Goal: Transaction & Acquisition: Download file/media

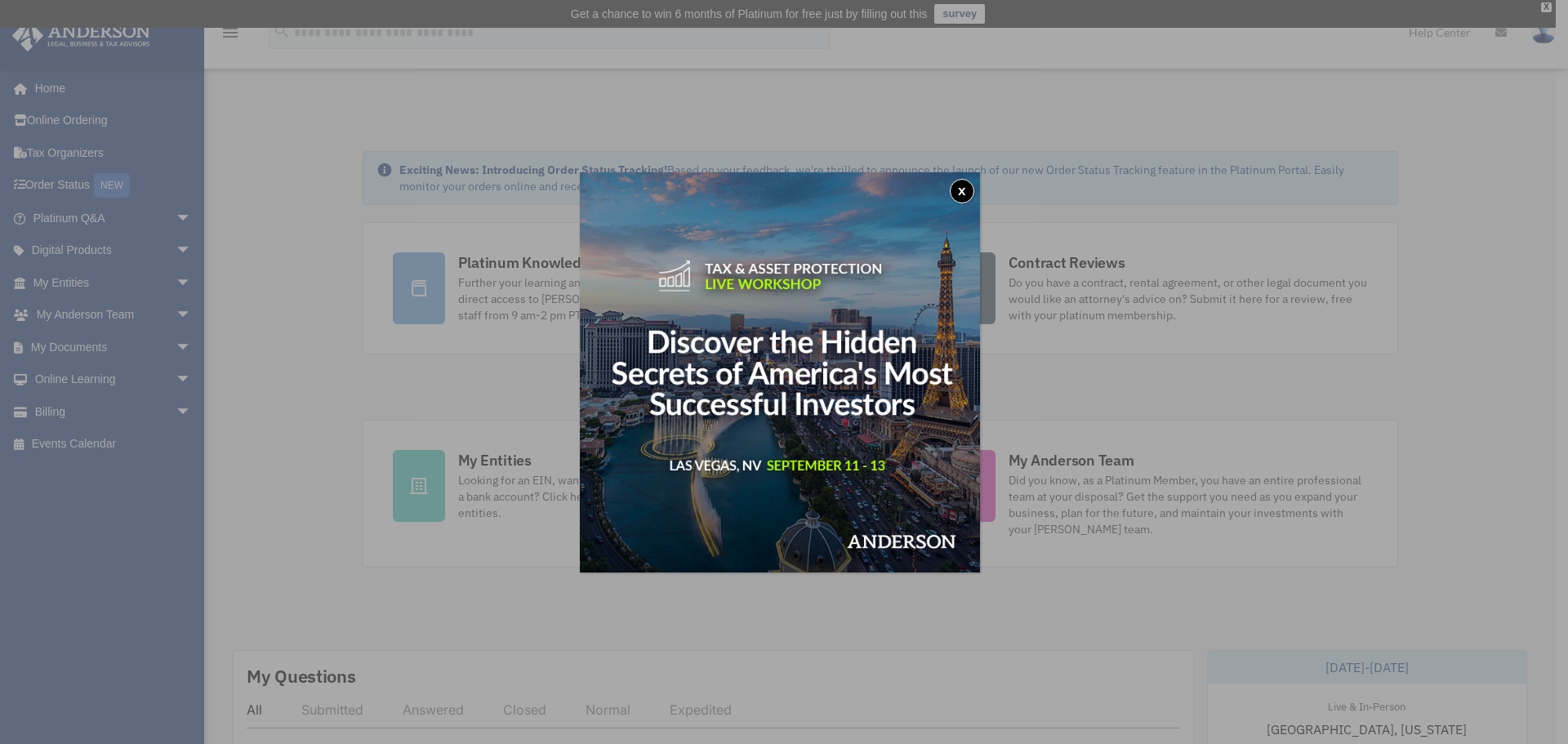
click at [959, 186] on button "x" at bounding box center [962, 191] width 25 height 25
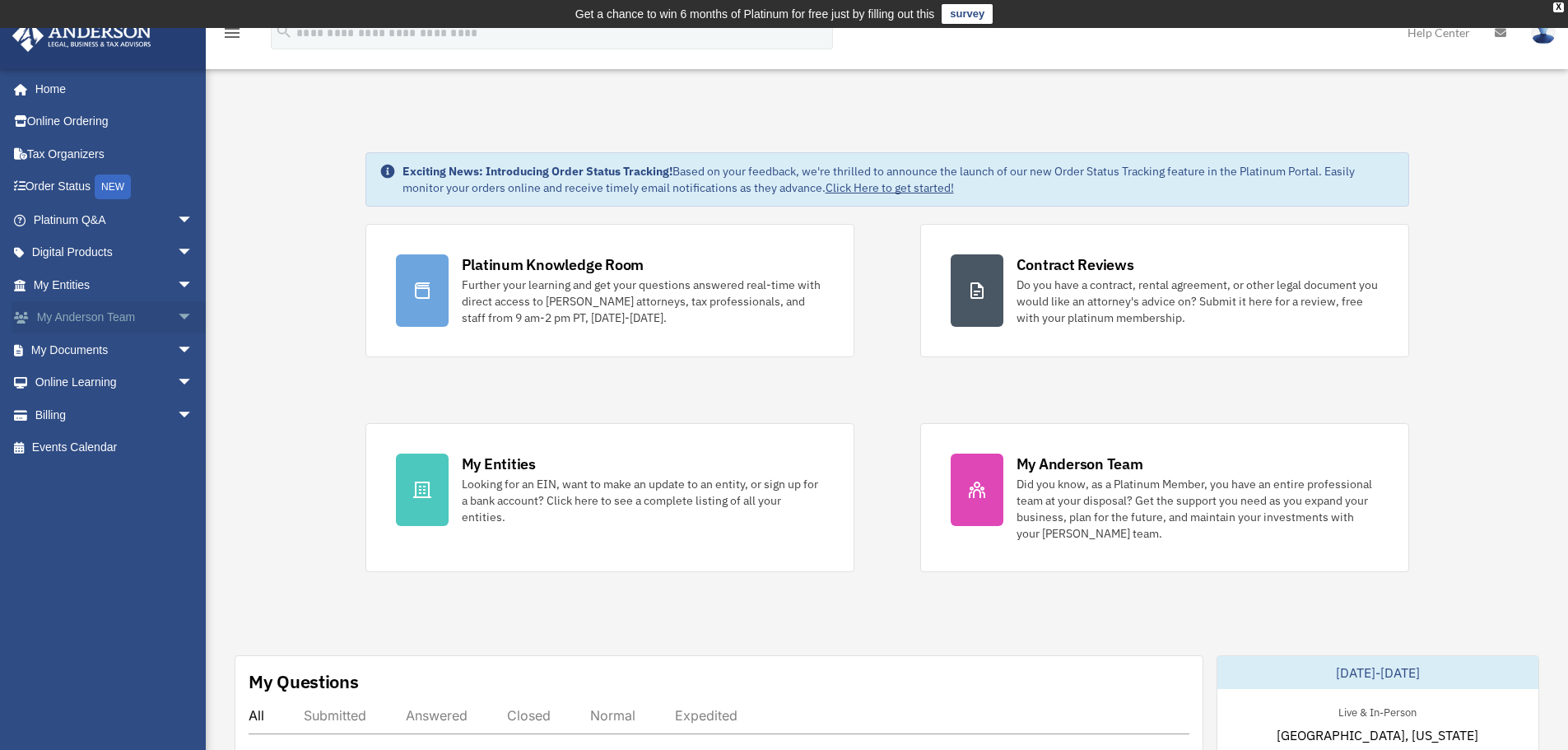
click at [77, 315] on link "My [PERSON_NAME] Team arrow_drop_down" at bounding box center [114, 317] width 206 height 33
click at [177, 315] on span "arrow_drop_down" at bounding box center [193, 318] width 33 height 34
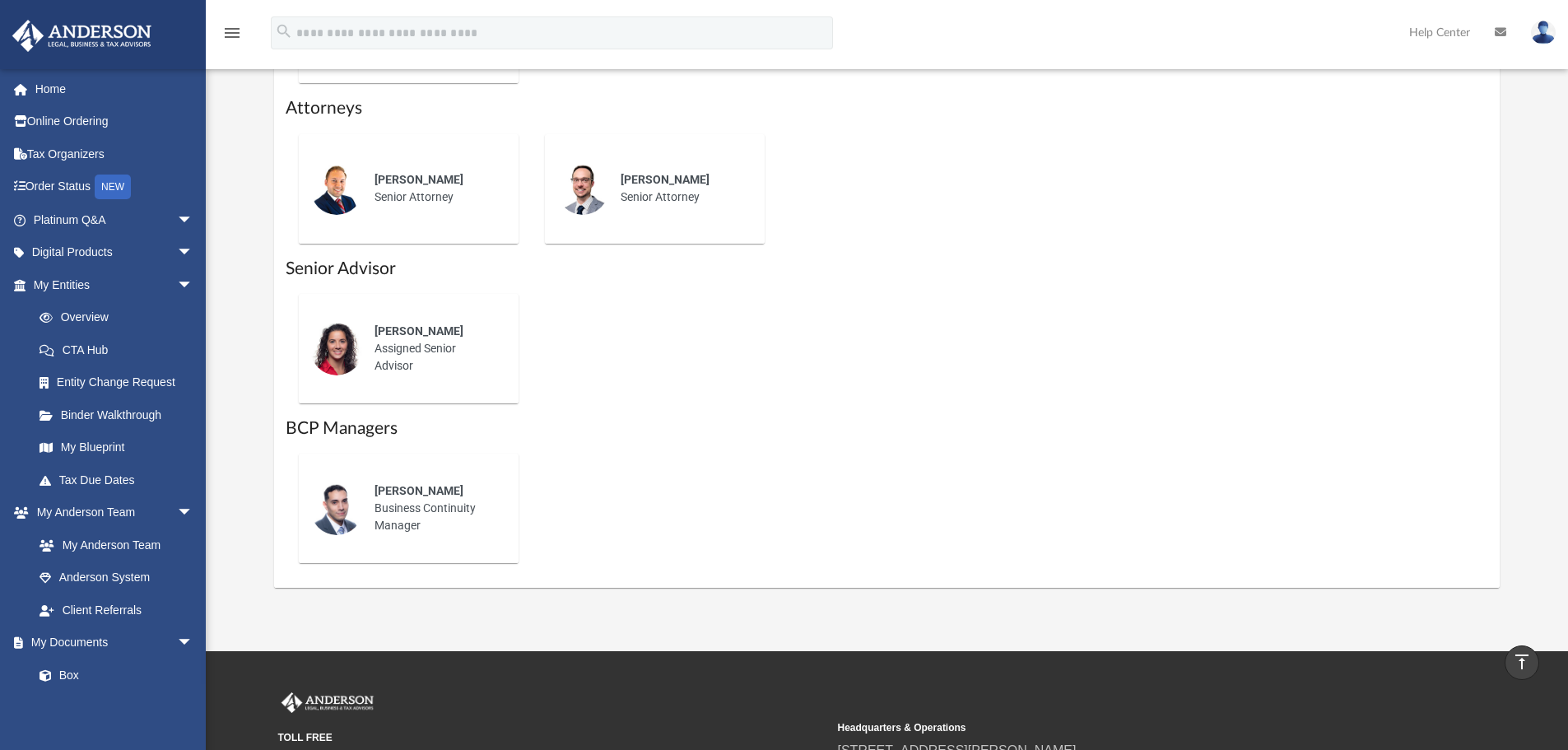
scroll to position [987, 0]
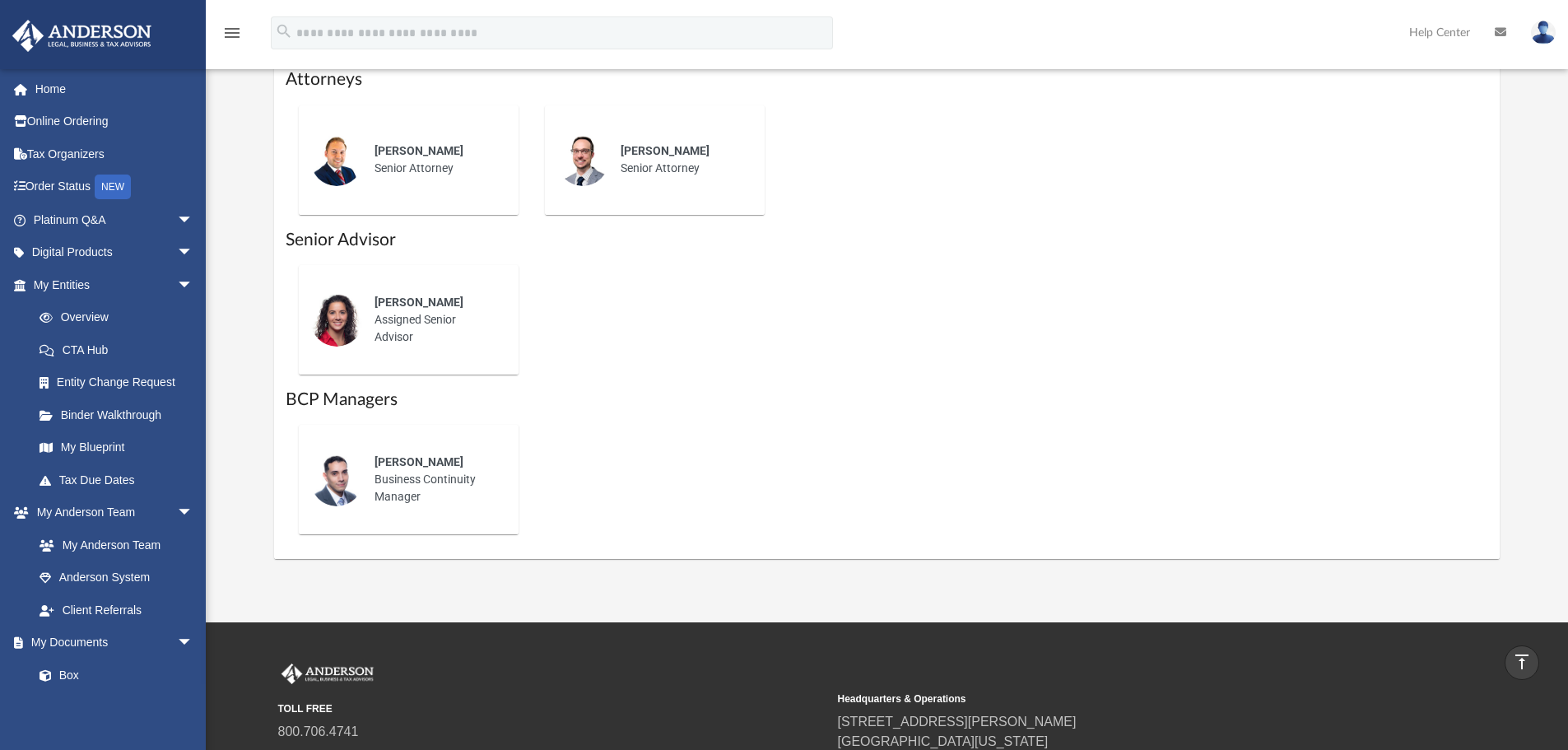
click at [427, 483] on div "[PERSON_NAME] Business Continuity Manager" at bounding box center [435, 479] width 144 height 75
click at [428, 465] on span "[PERSON_NAME]" at bounding box center [419, 461] width 89 height 13
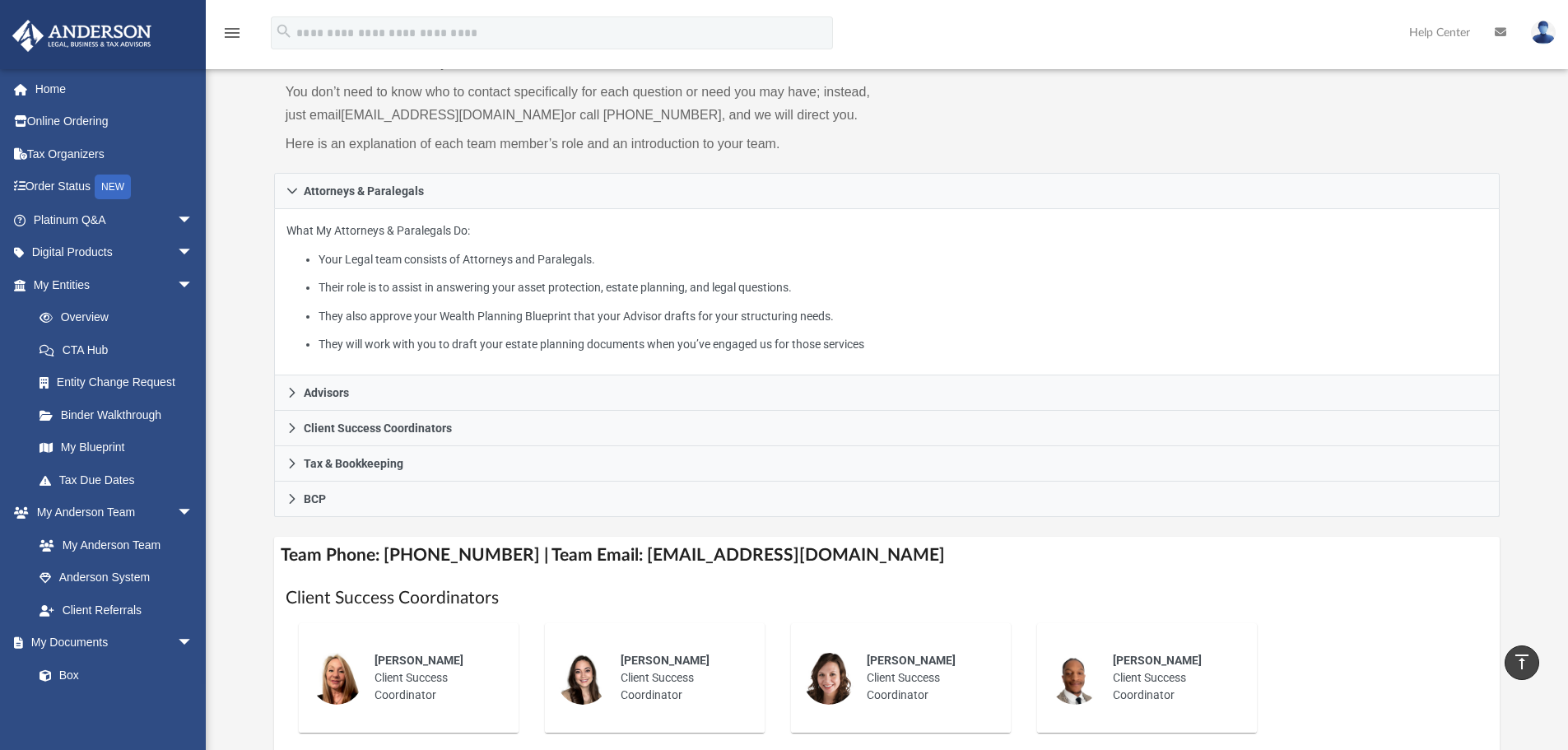
scroll to position [165, 0]
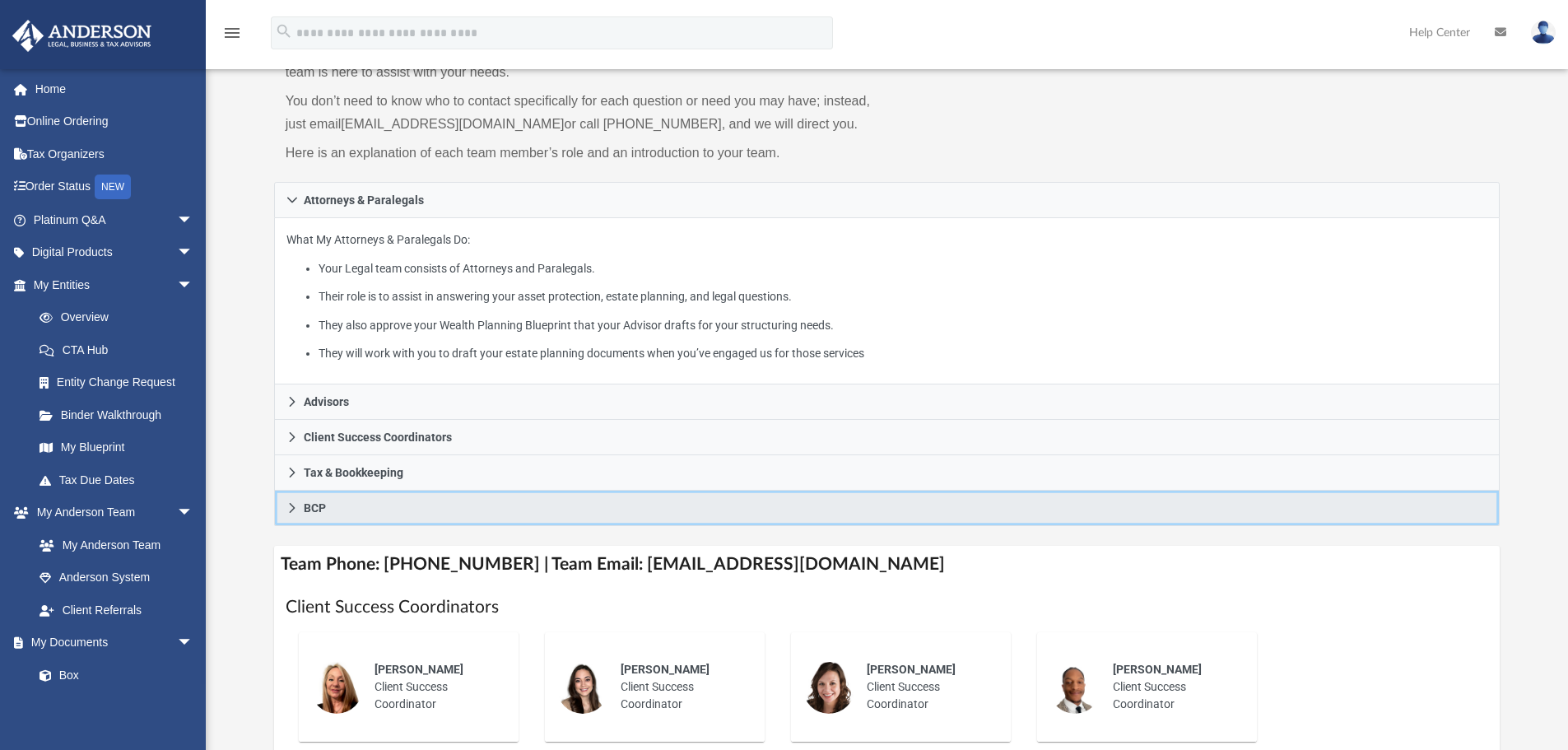
click at [290, 508] on icon at bounding box center [291, 507] width 12 height 12
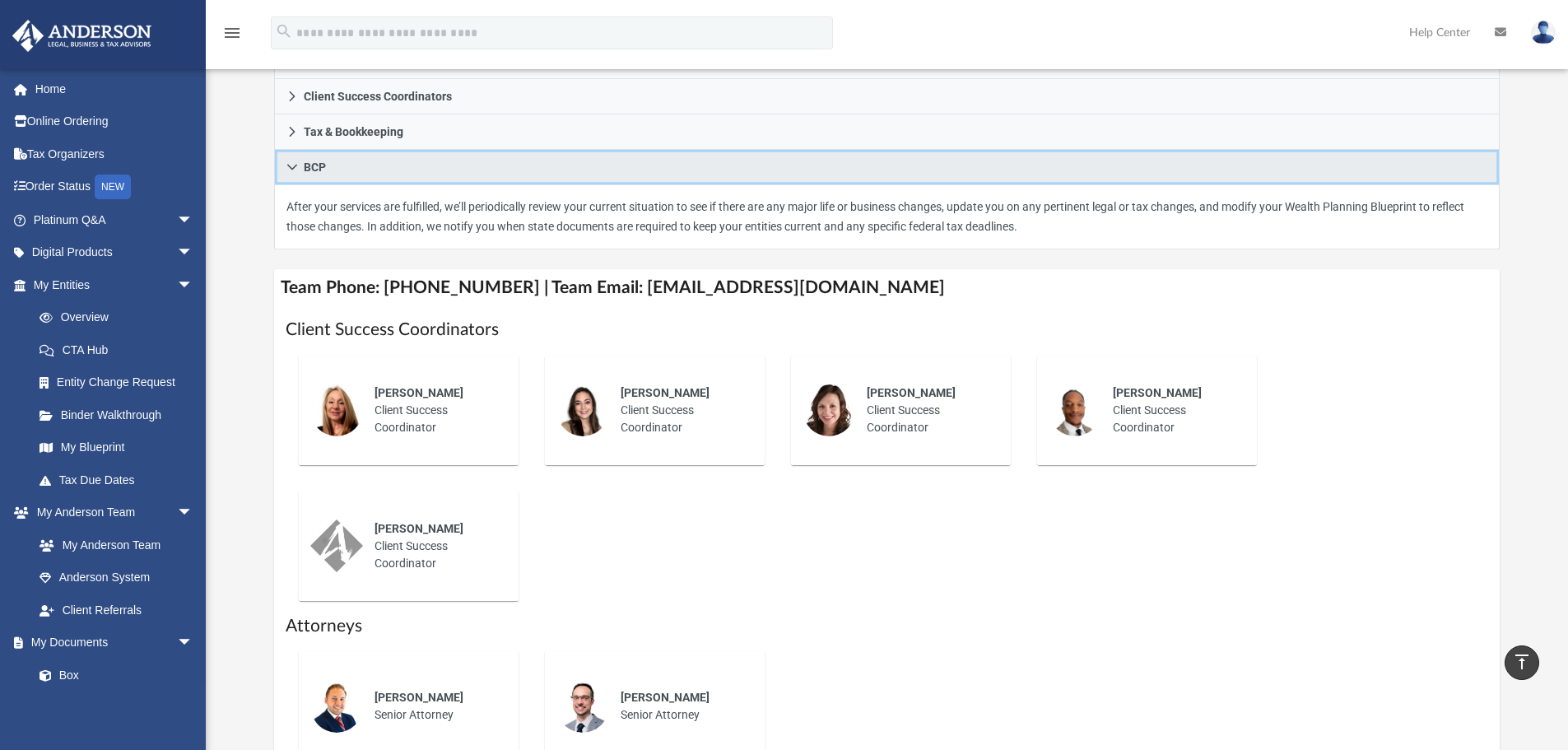
scroll to position [329, 0]
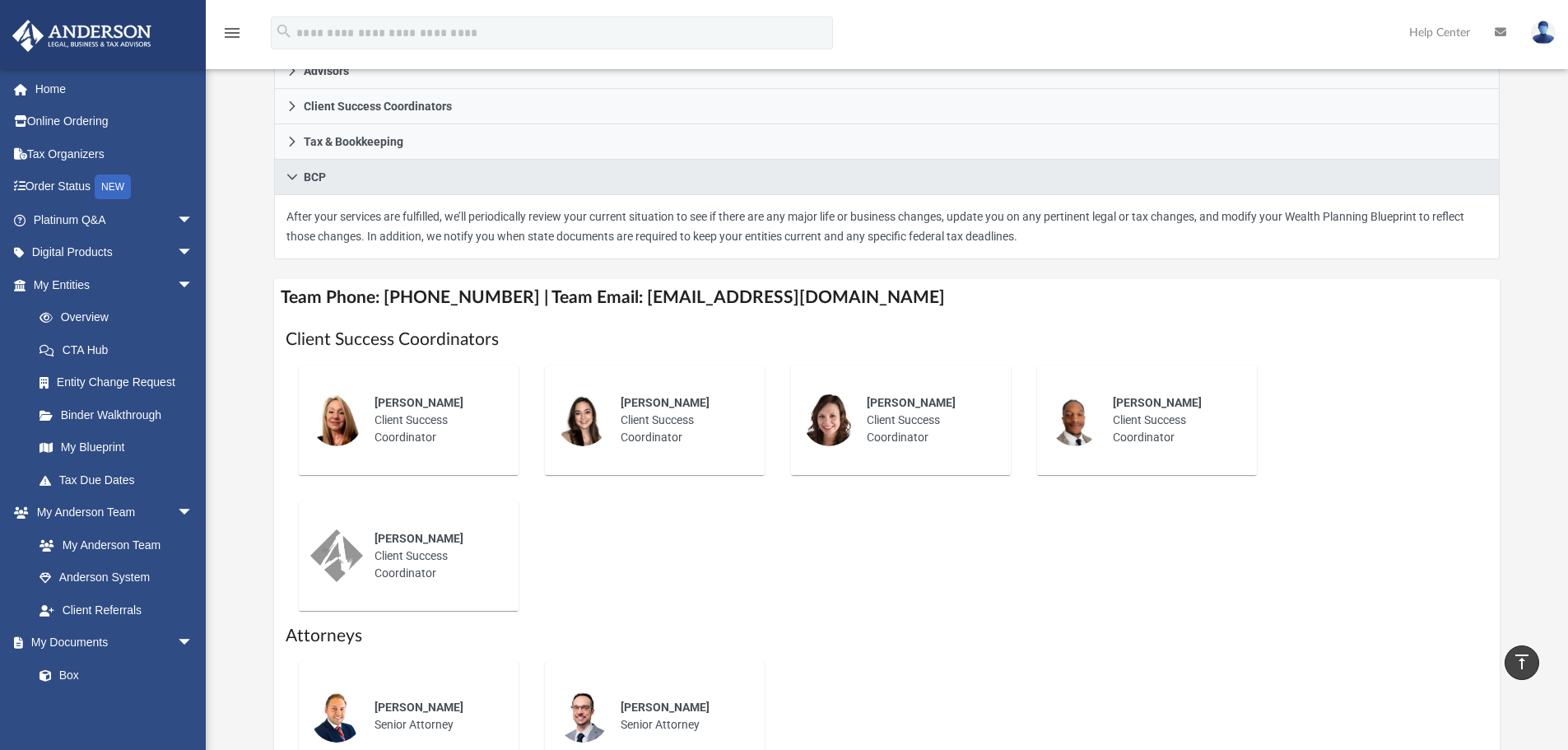
click at [1193, 315] on h4 "Team Phone: [PHONE_NUMBER] | Team Email: [EMAIL_ADDRESS][DOMAIN_NAME]" at bounding box center [887, 298] width 1226 height 37
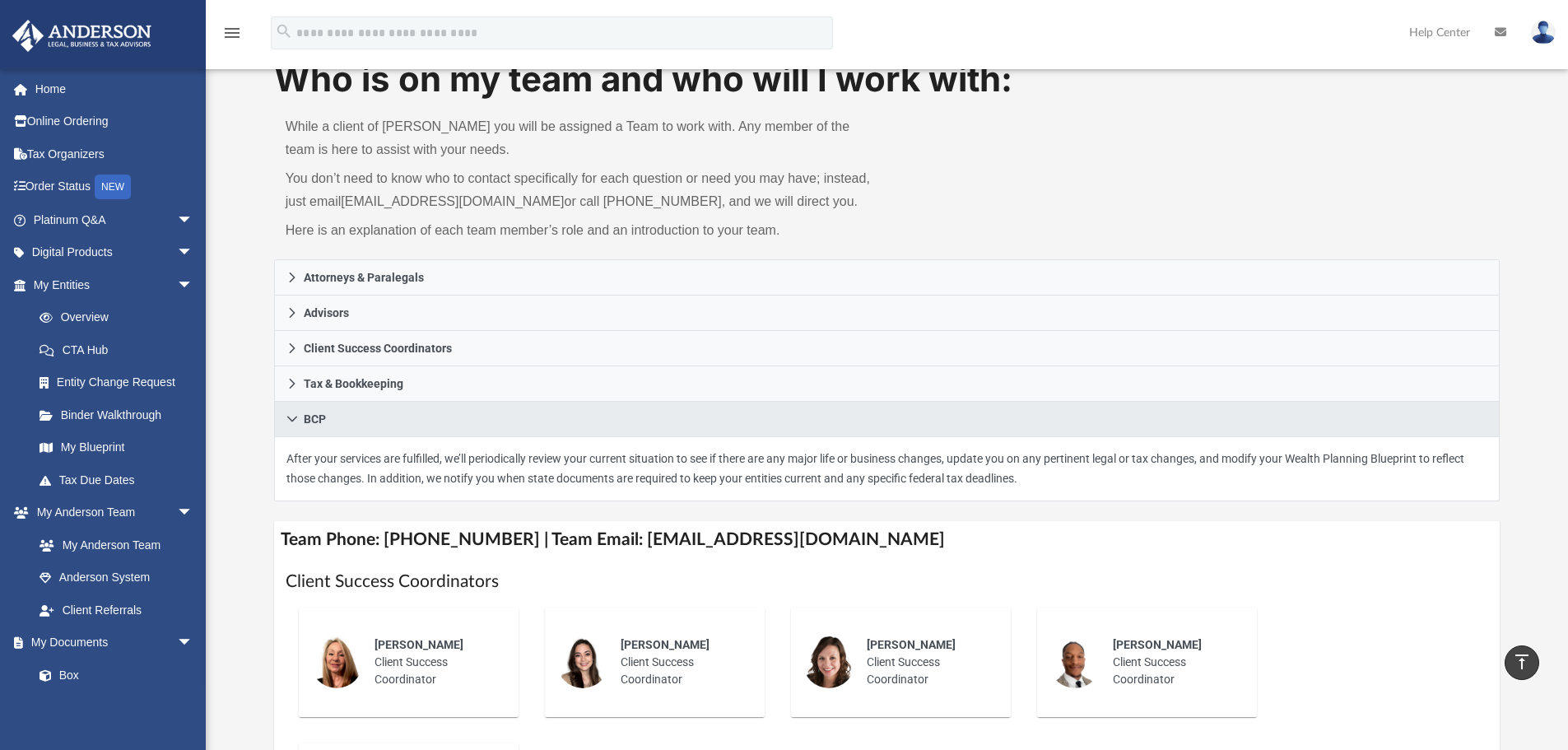
scroll to position [82, 0]
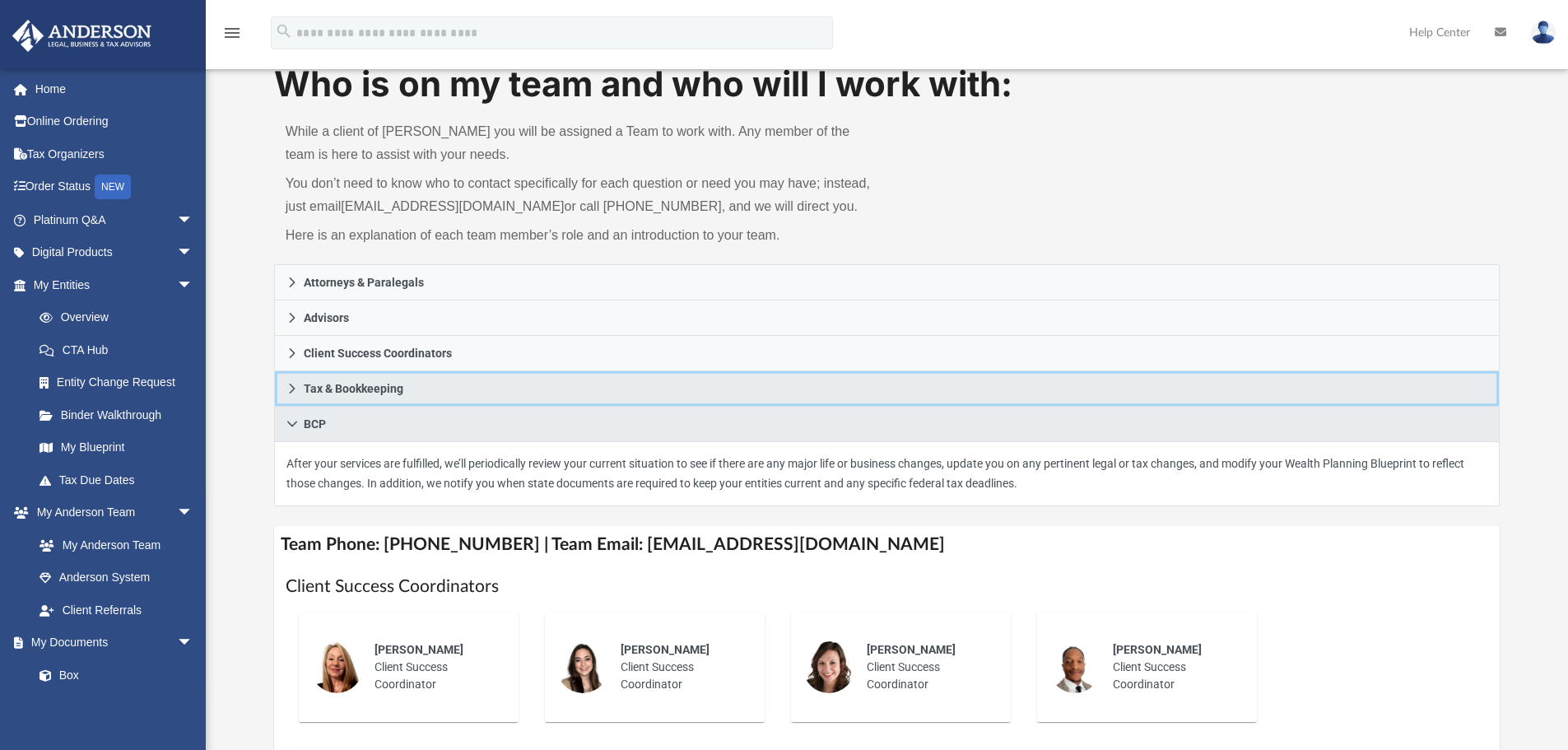
click at [288, 386] on icon at bounding box center [291, 388] width 12 height 12
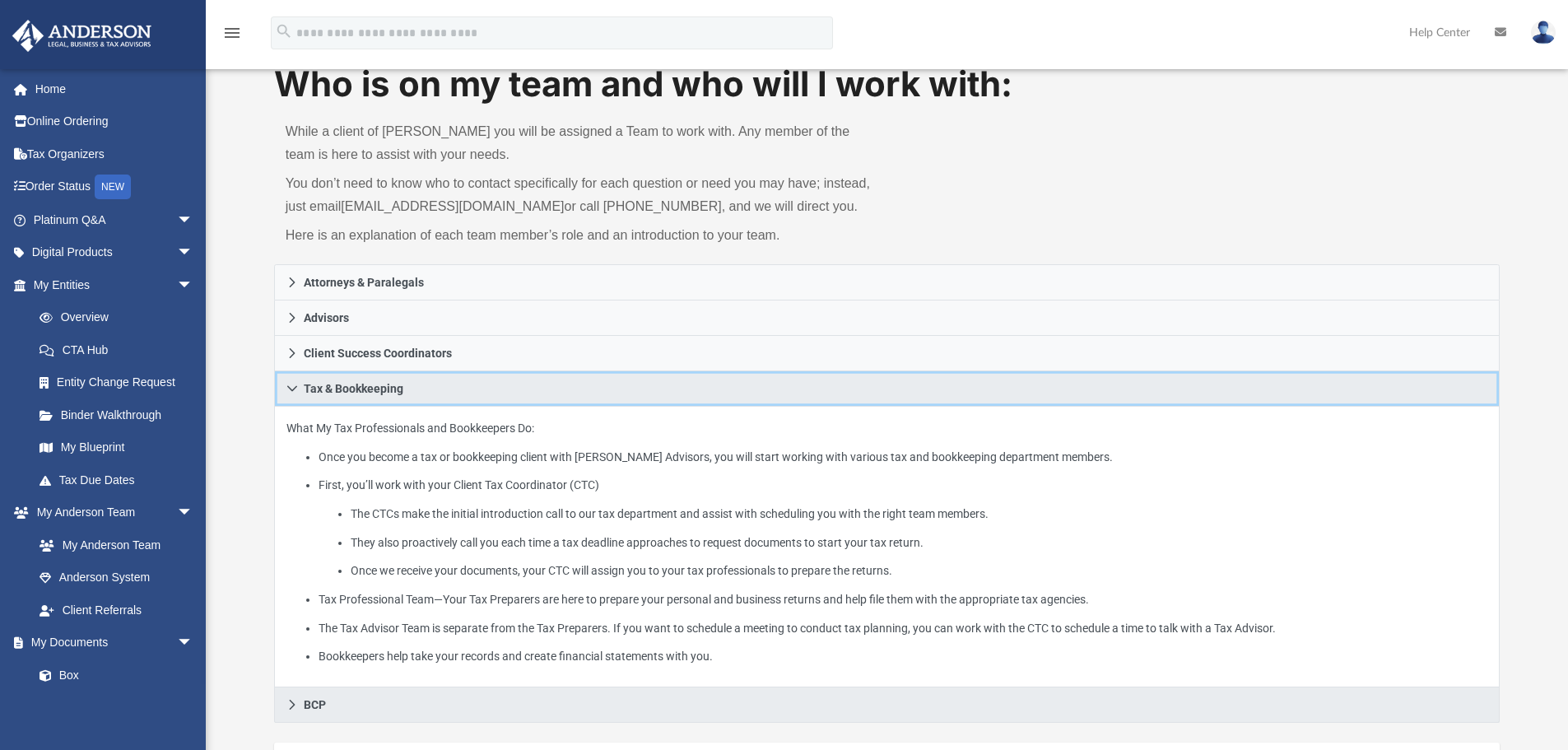
click at [296, 388] on icon at bounding box center [291, 389] width 10 height 6
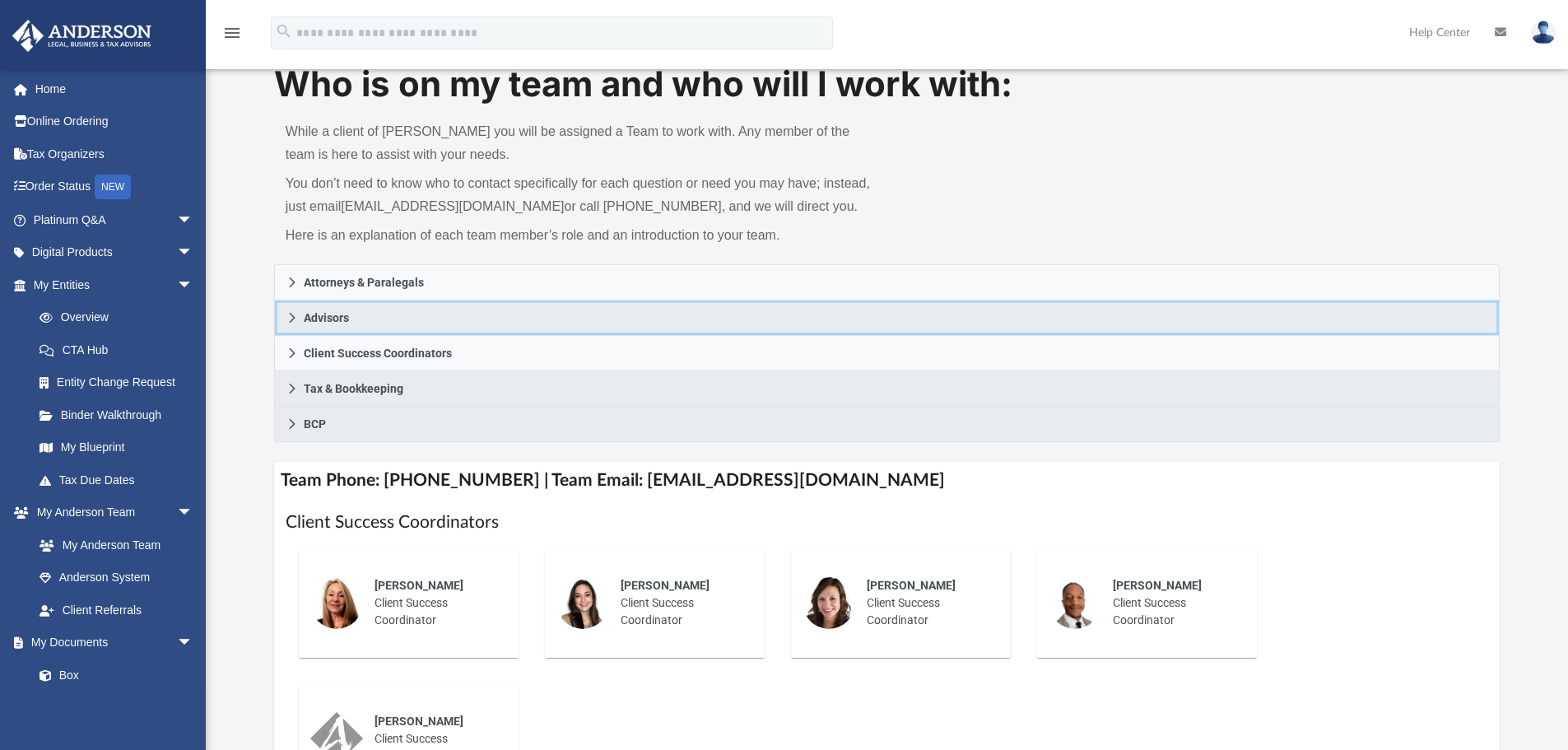
click at [302, 314] on link "Advisors" at bounding box center [887, 318] width 1226 height 35
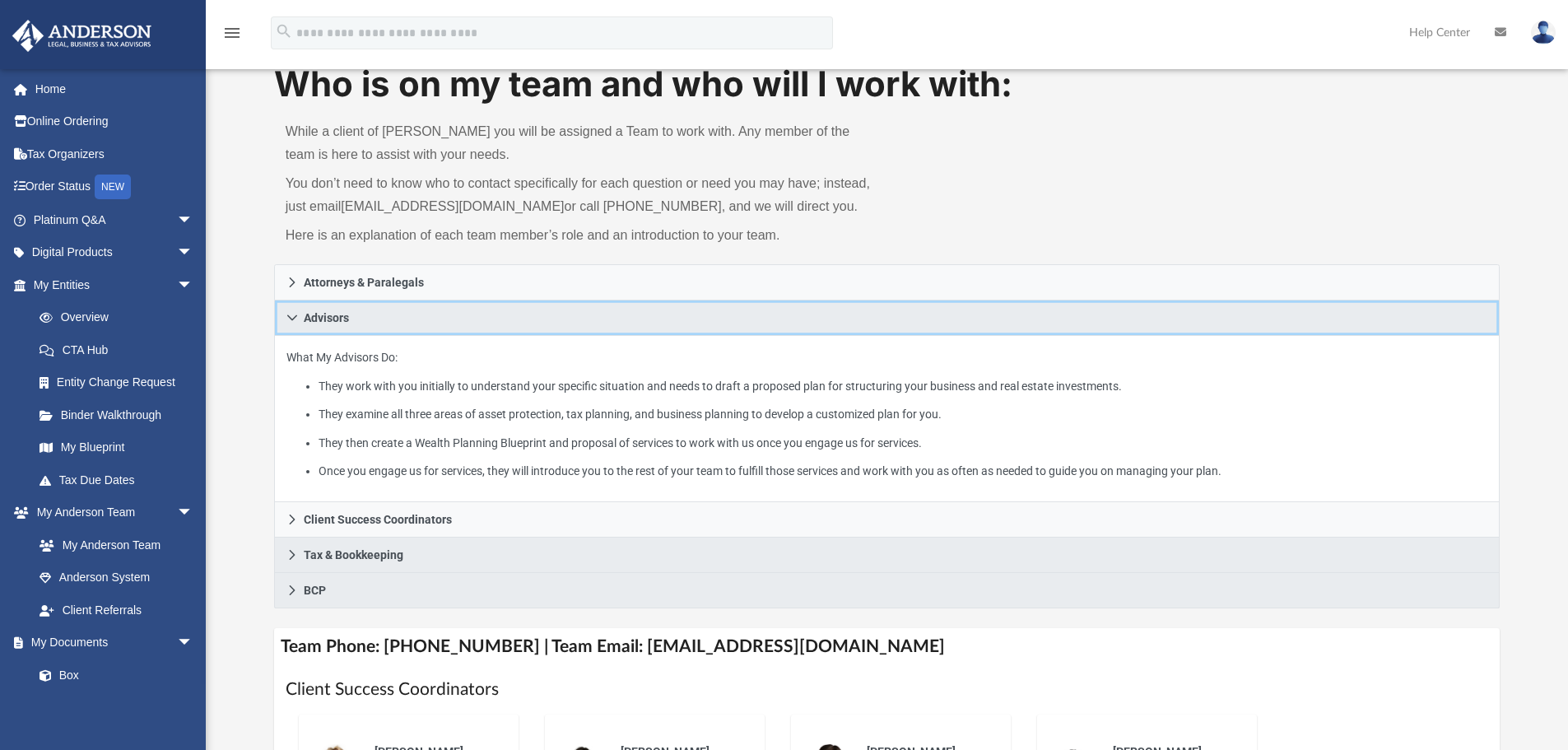
click at [302, 320] on link "Advisors" at bounding box center [887, 318] width 1226 height 35
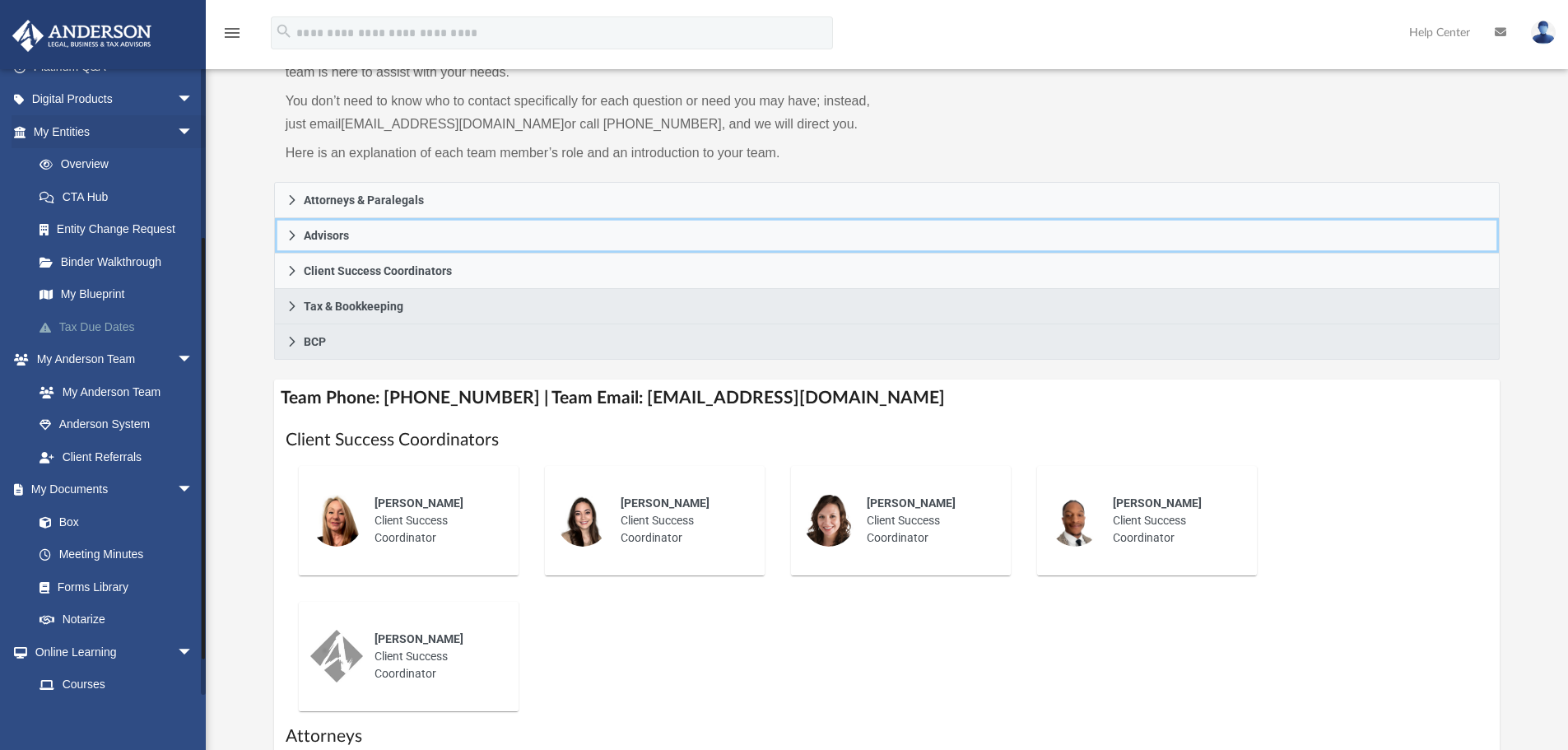
scroll to position [247, 0]
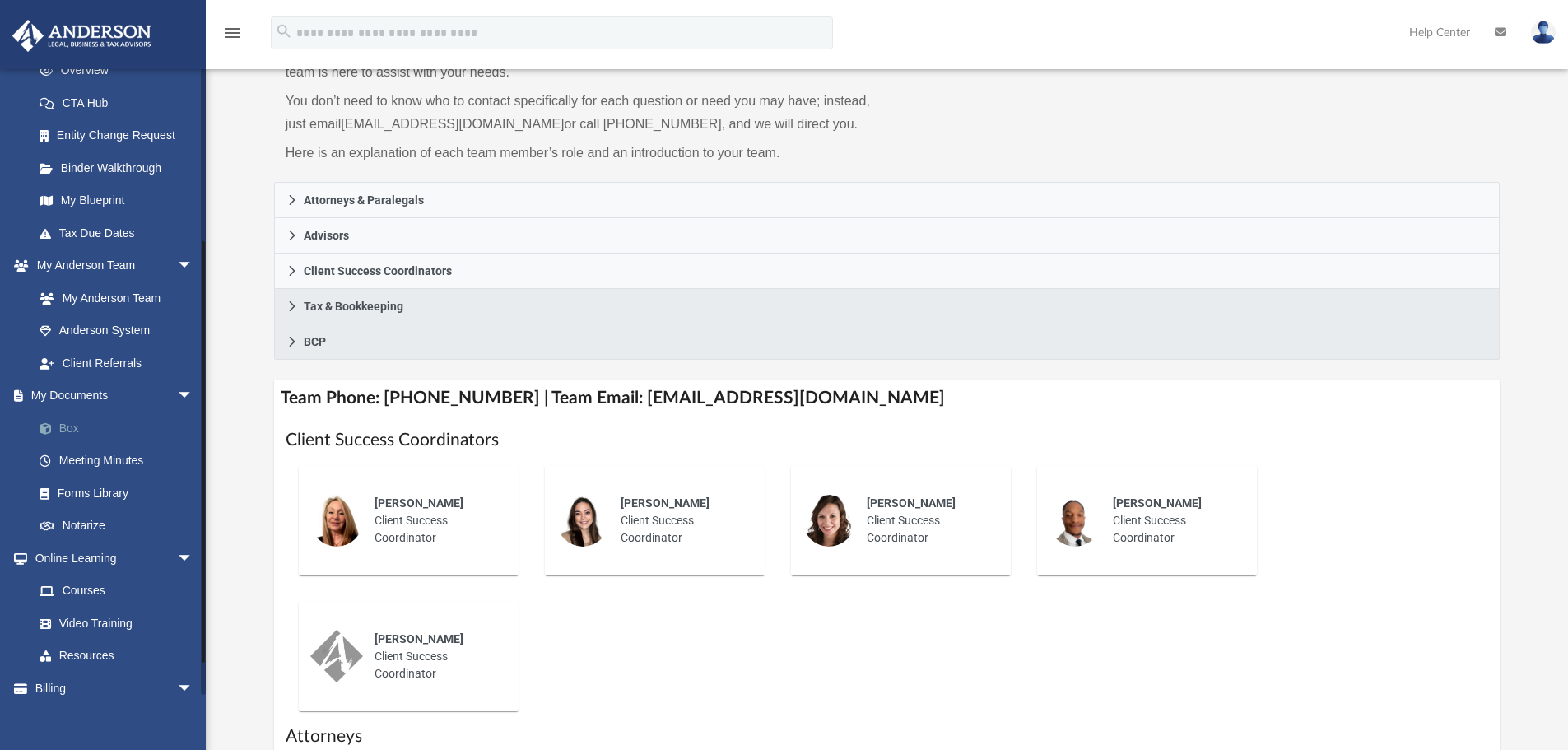
click at [80, 433] on link "Box" at bounding box center [120, 428] width 195 height 33
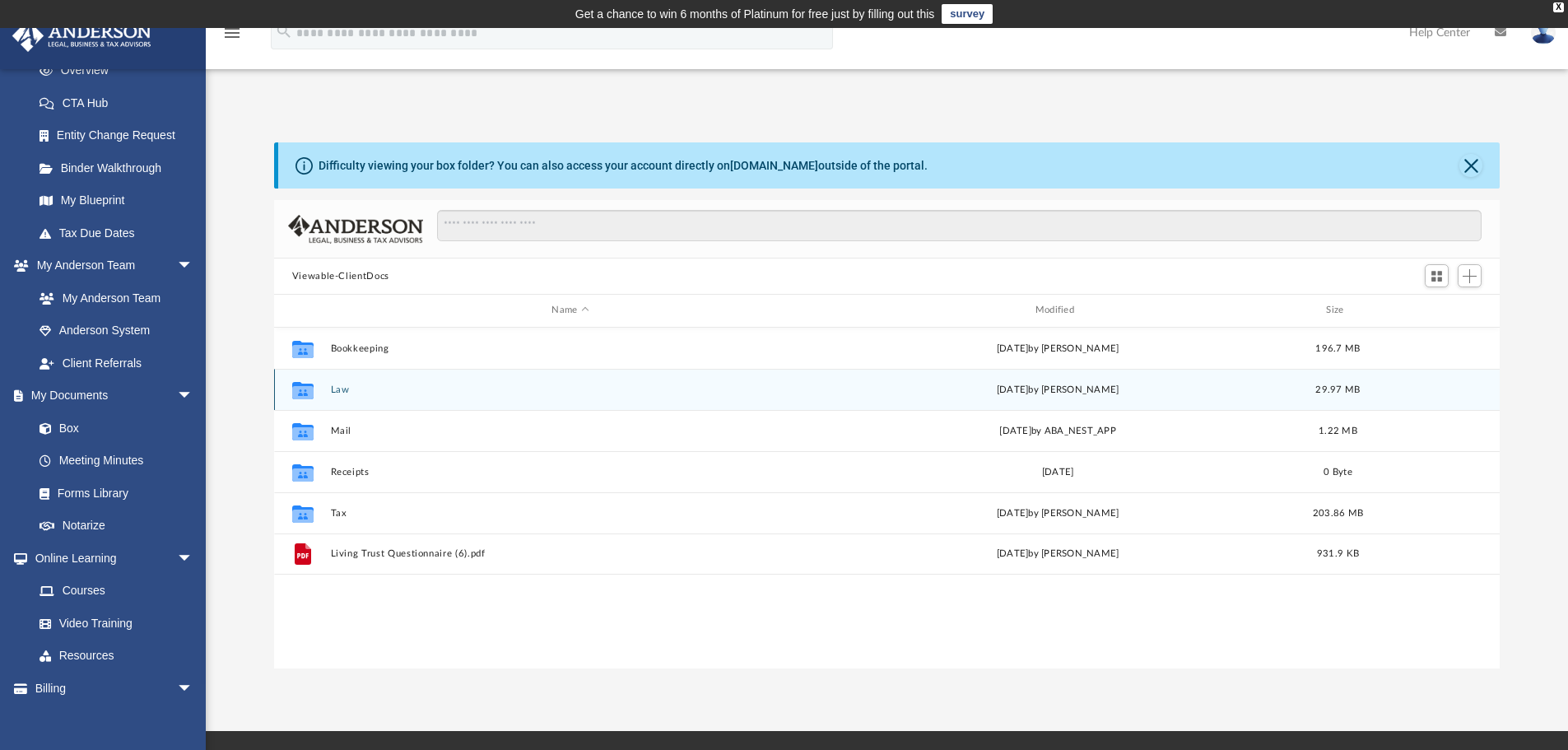
scroll to position [362, 1213]
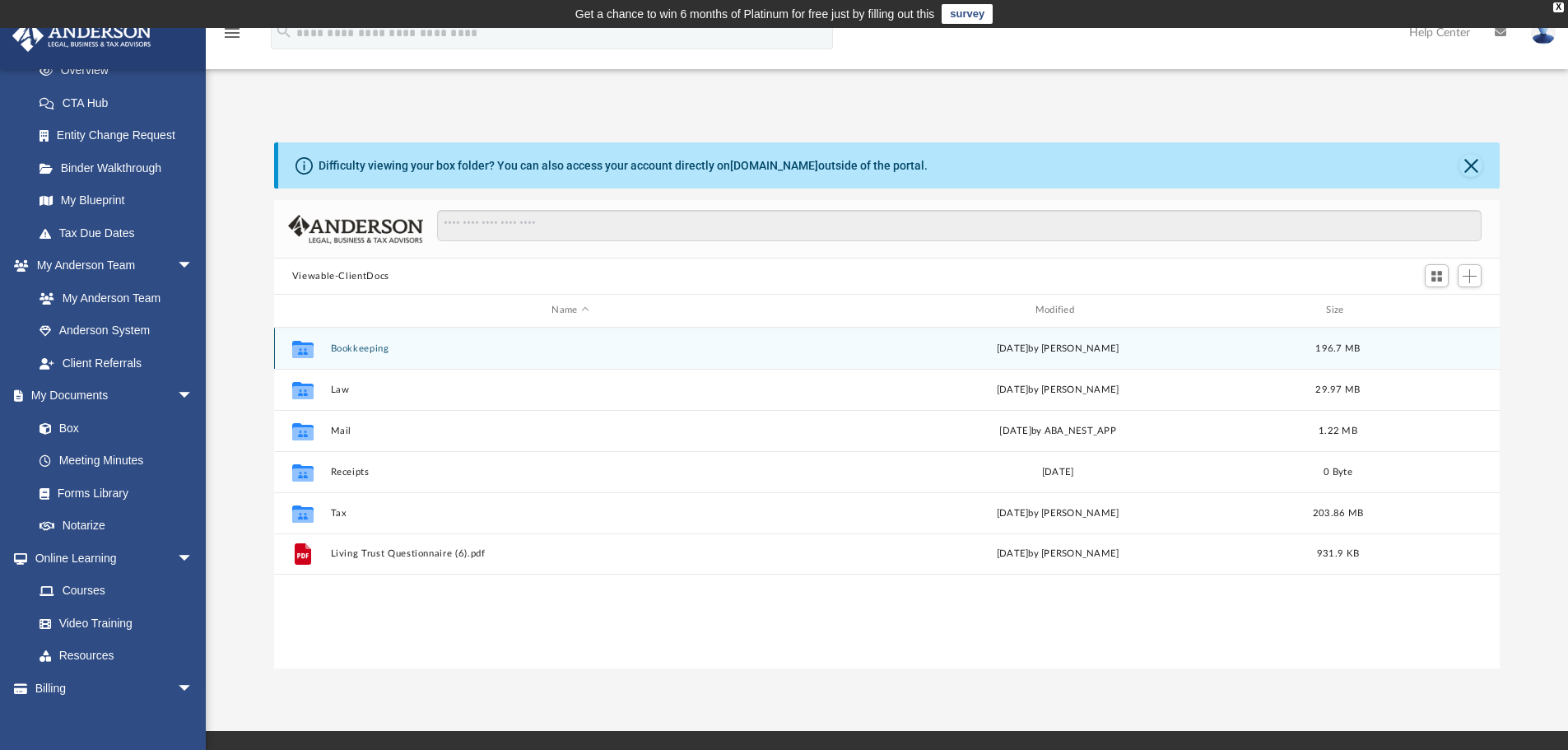
click at [351, 350] on button "Bookkeeping" at bounding box center [570, 349] width 480 height 11
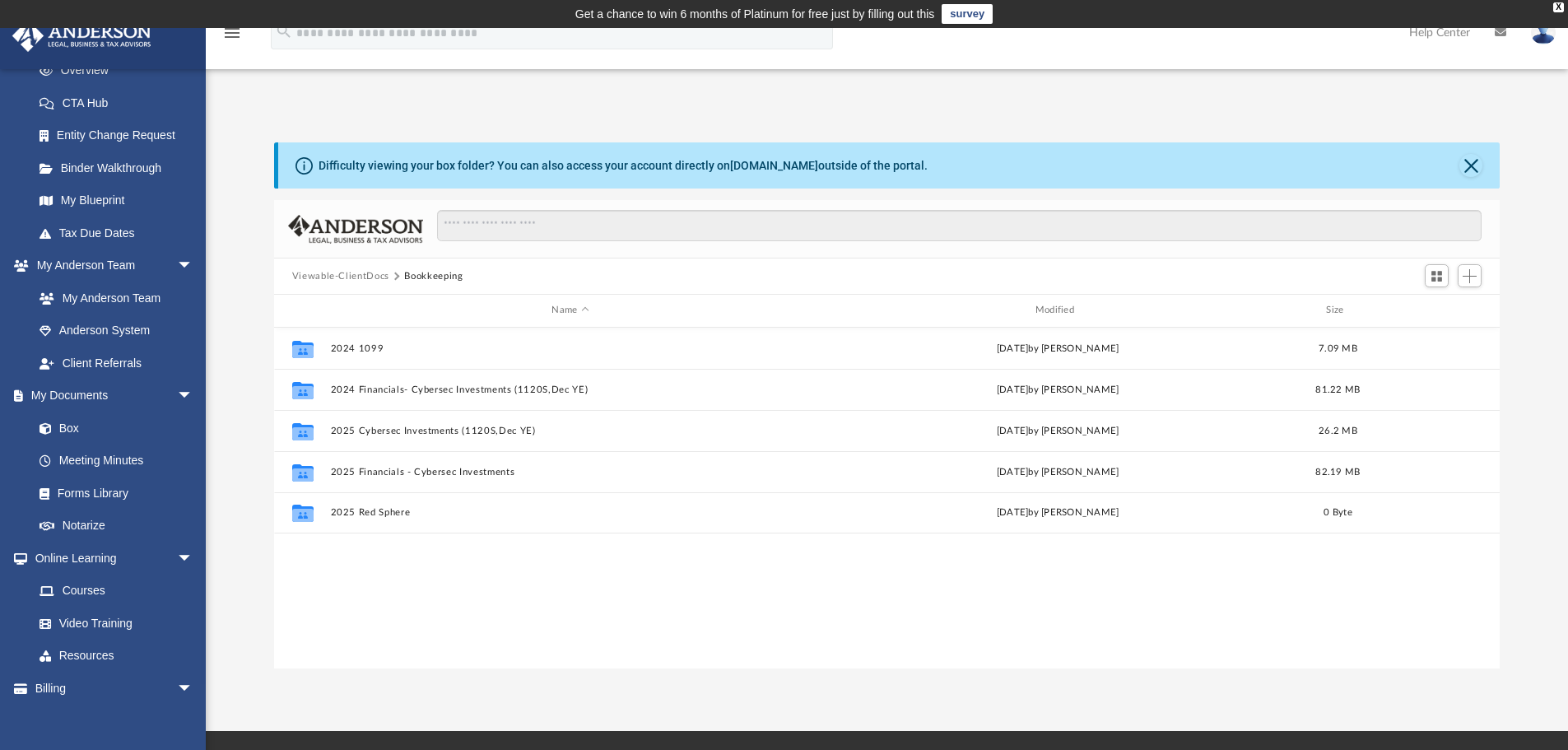
click at [367, 274] on button "Viewable-ClientDocs" at bounding box center [341, 276] width 97 height 15
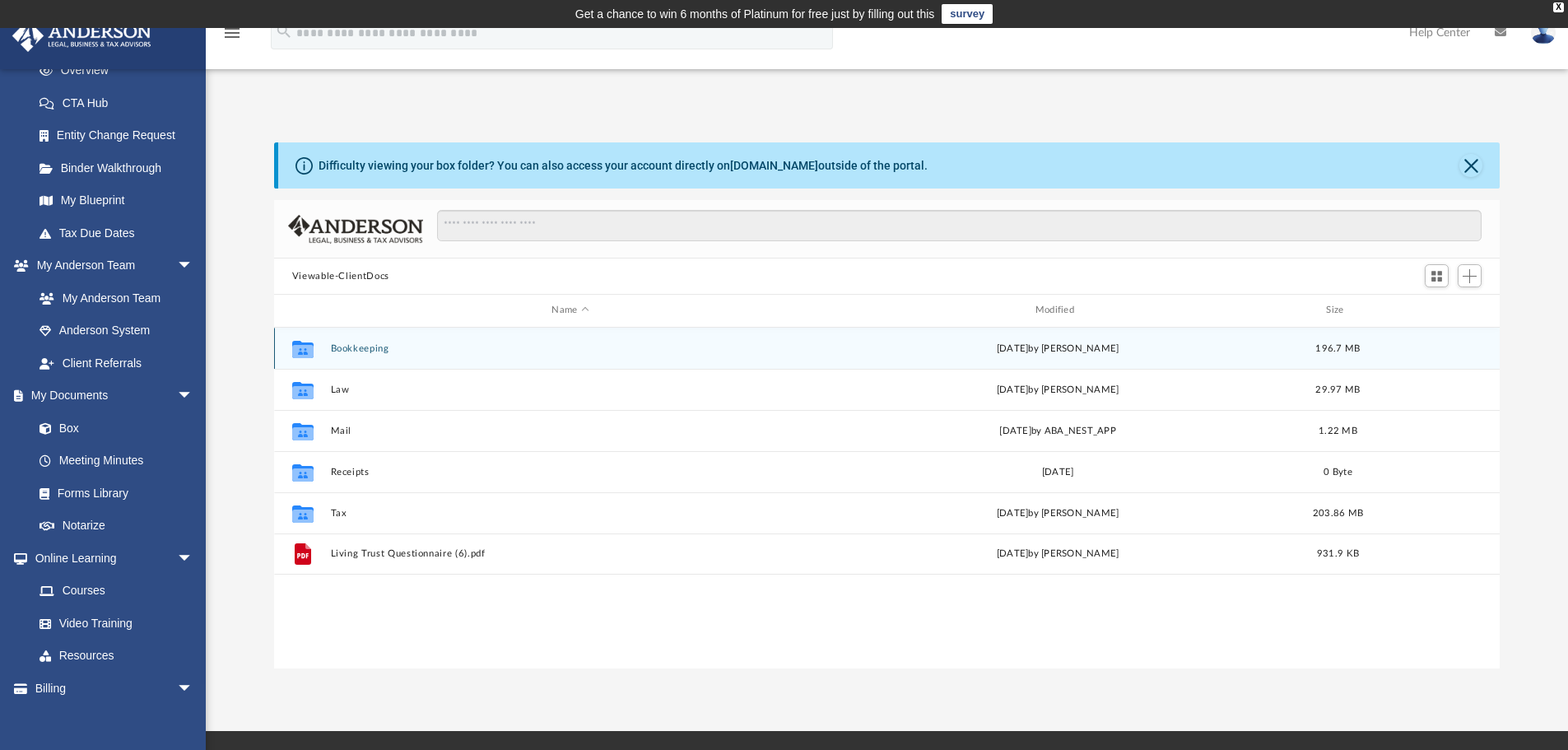
click at [355, 348] on button "Bookkeeping" at bounding box center [570, 349] width 480 height 11
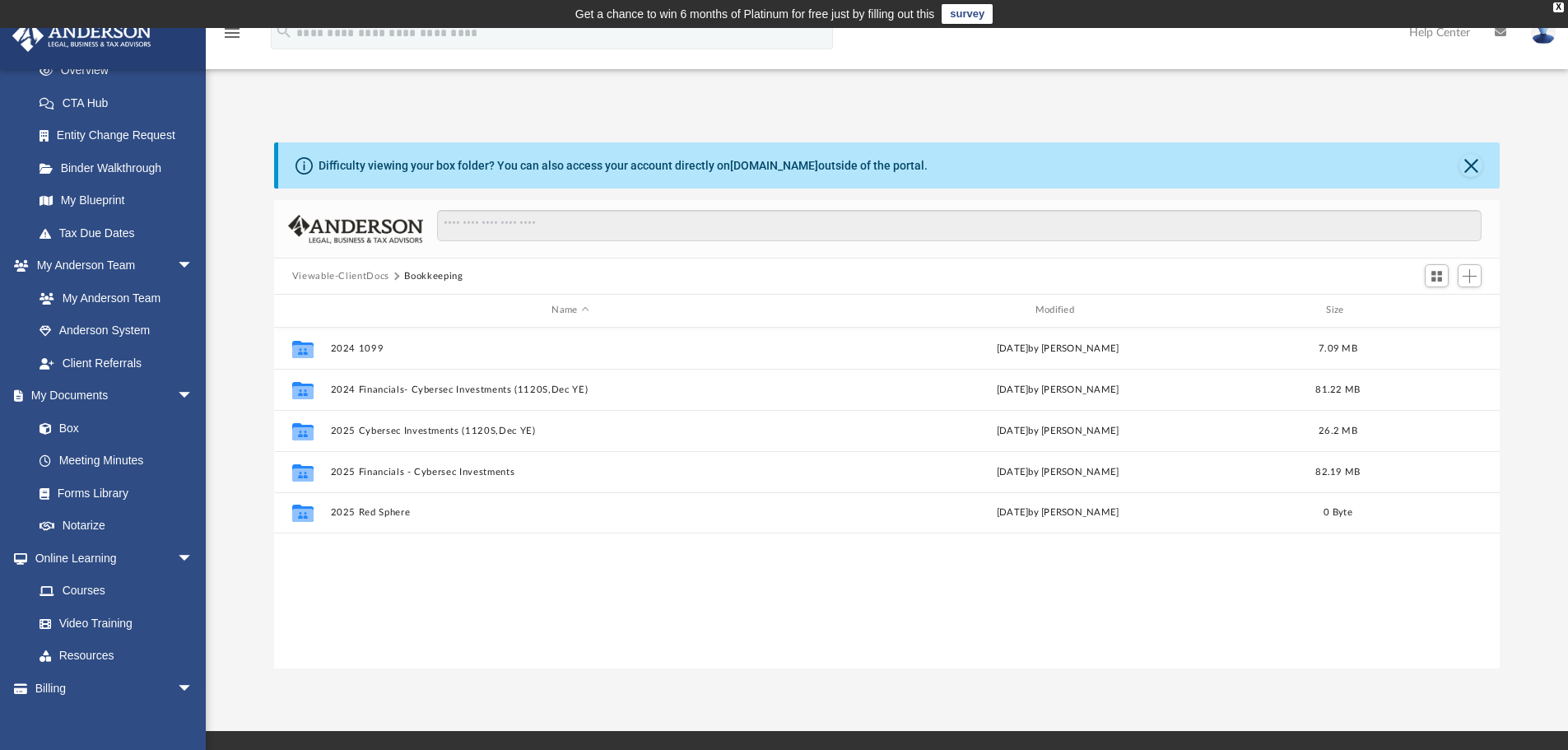
click at [362, 278] on button "Viewable-ClientDocs" at bounding box center [341, 276] width 97 height 15
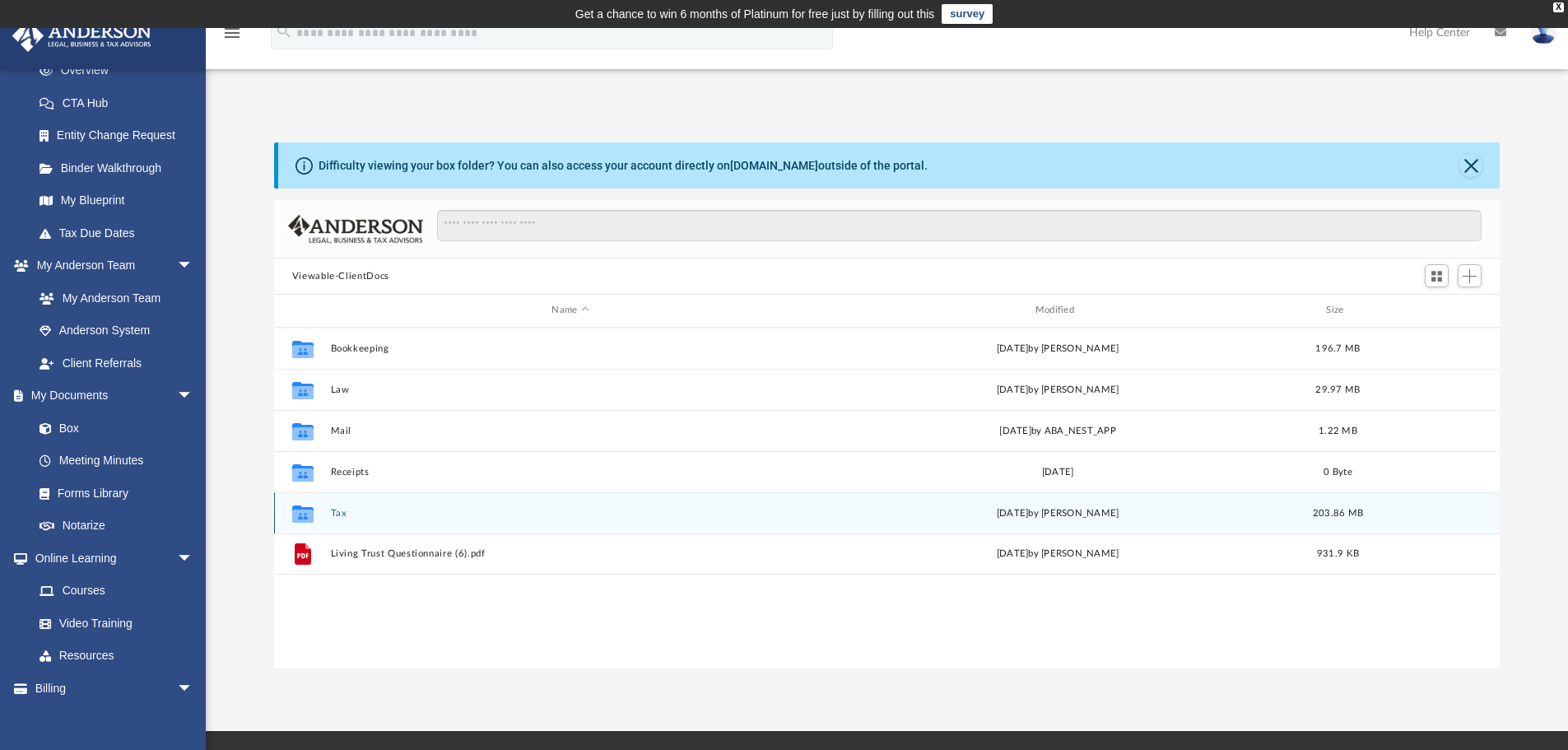
click at [335, 515] on button "Tax" at bounding box center [570, 514] width 480 height 11
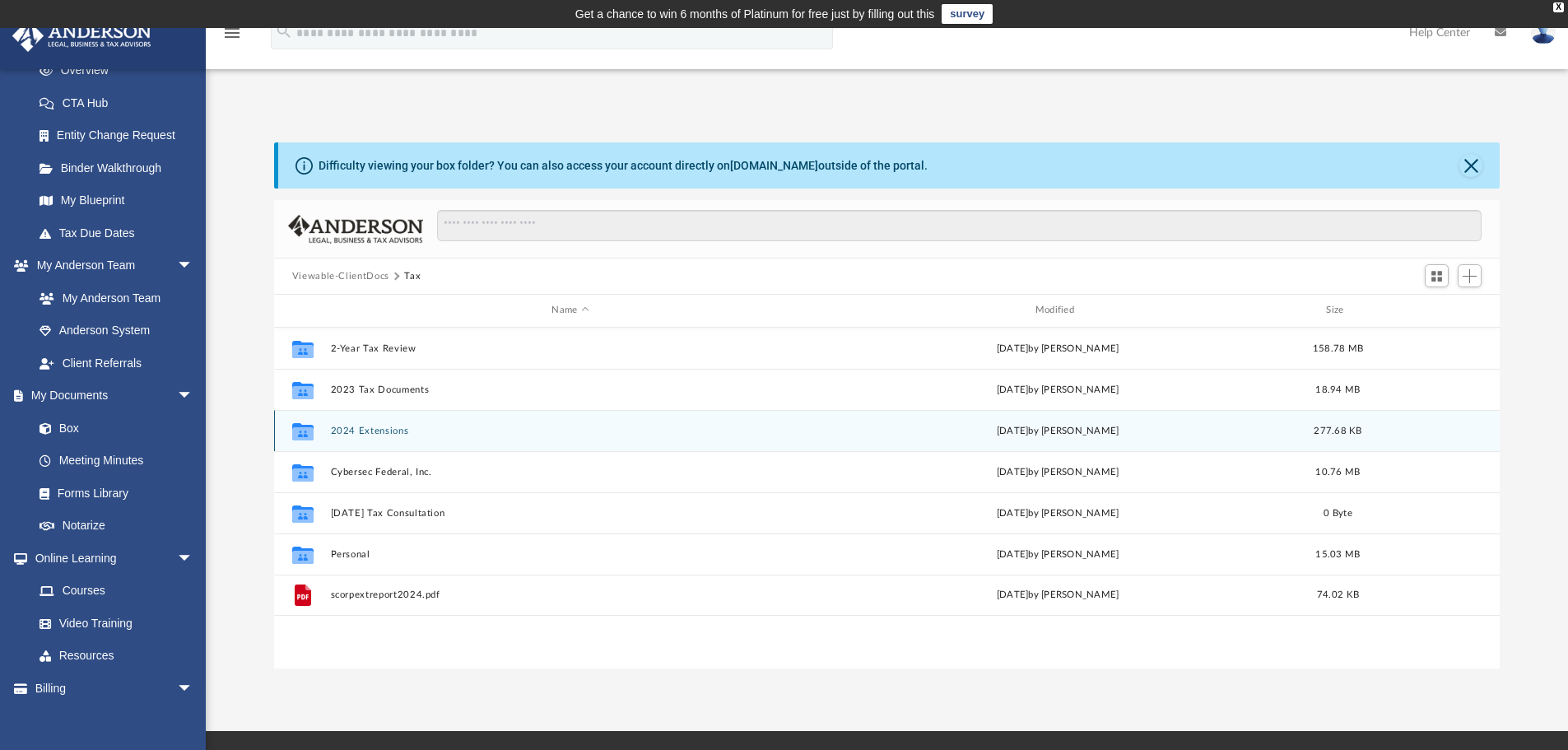
click at [367, 434] on button "2024 Extensions" at bounding box center [570, 431] width 480 height 11
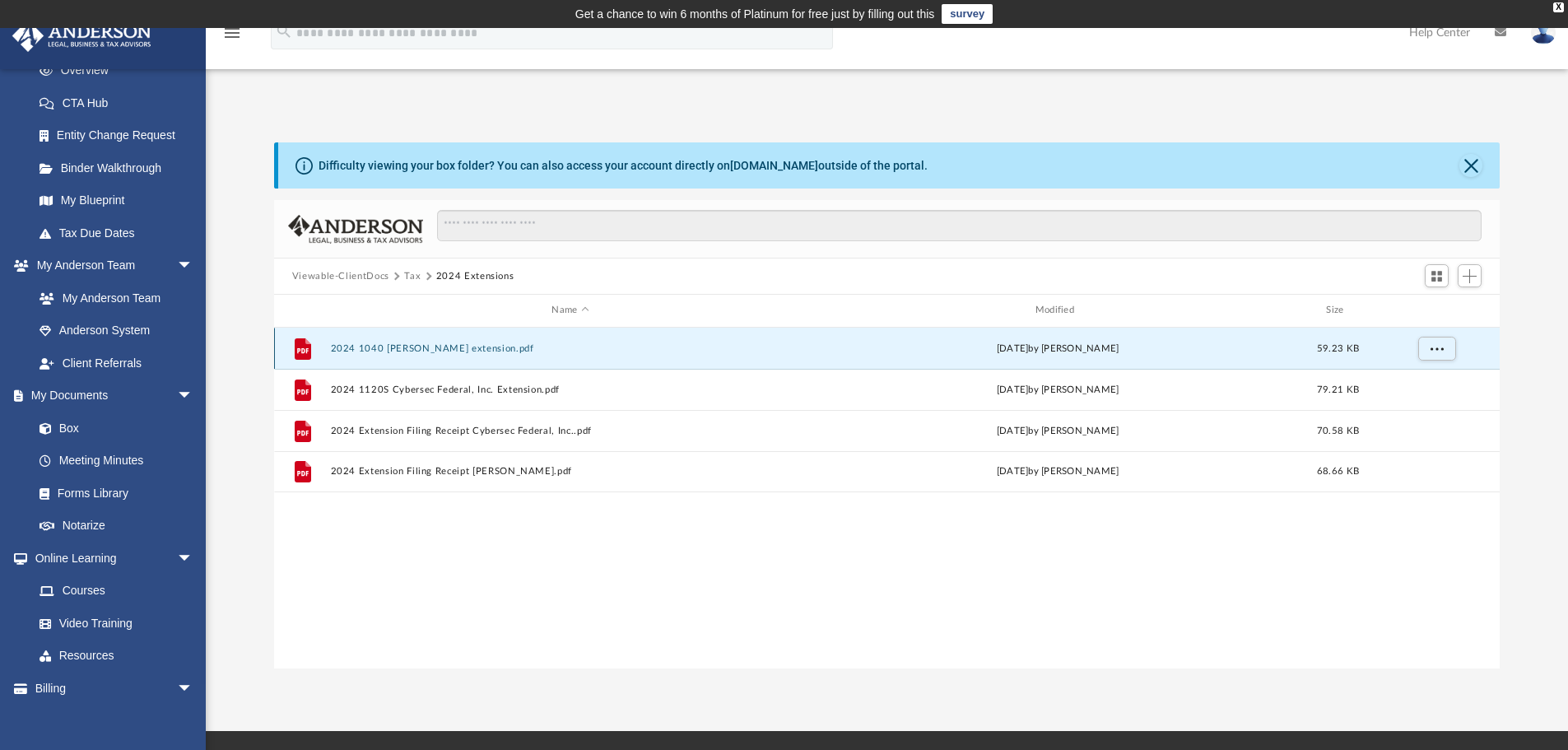
click at [441, 351] on button "2024 1040 [PERSON_NAME] extension.pdf" at bounding box center [570, 349] width 480 height 11
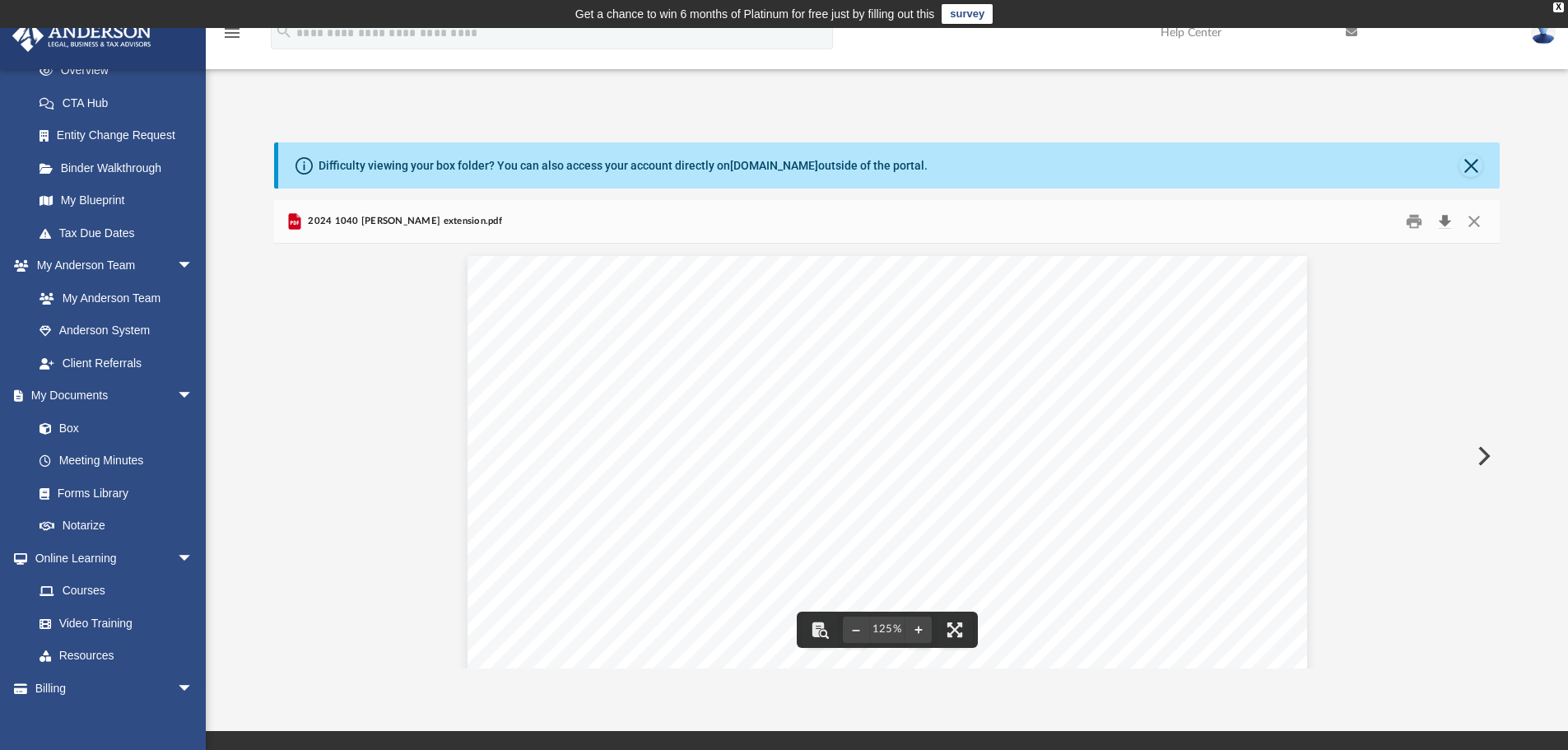
click at [1447, 221] on button "Download" at bounding box center [1444, 221] width 29 height 26
click at [1443, 222] on button "Download" at bounding box center [1444, 221] width 29 height 26
click at [1469, 165] on button "Close" at bounding box center [1471, 166] width 23 height 23
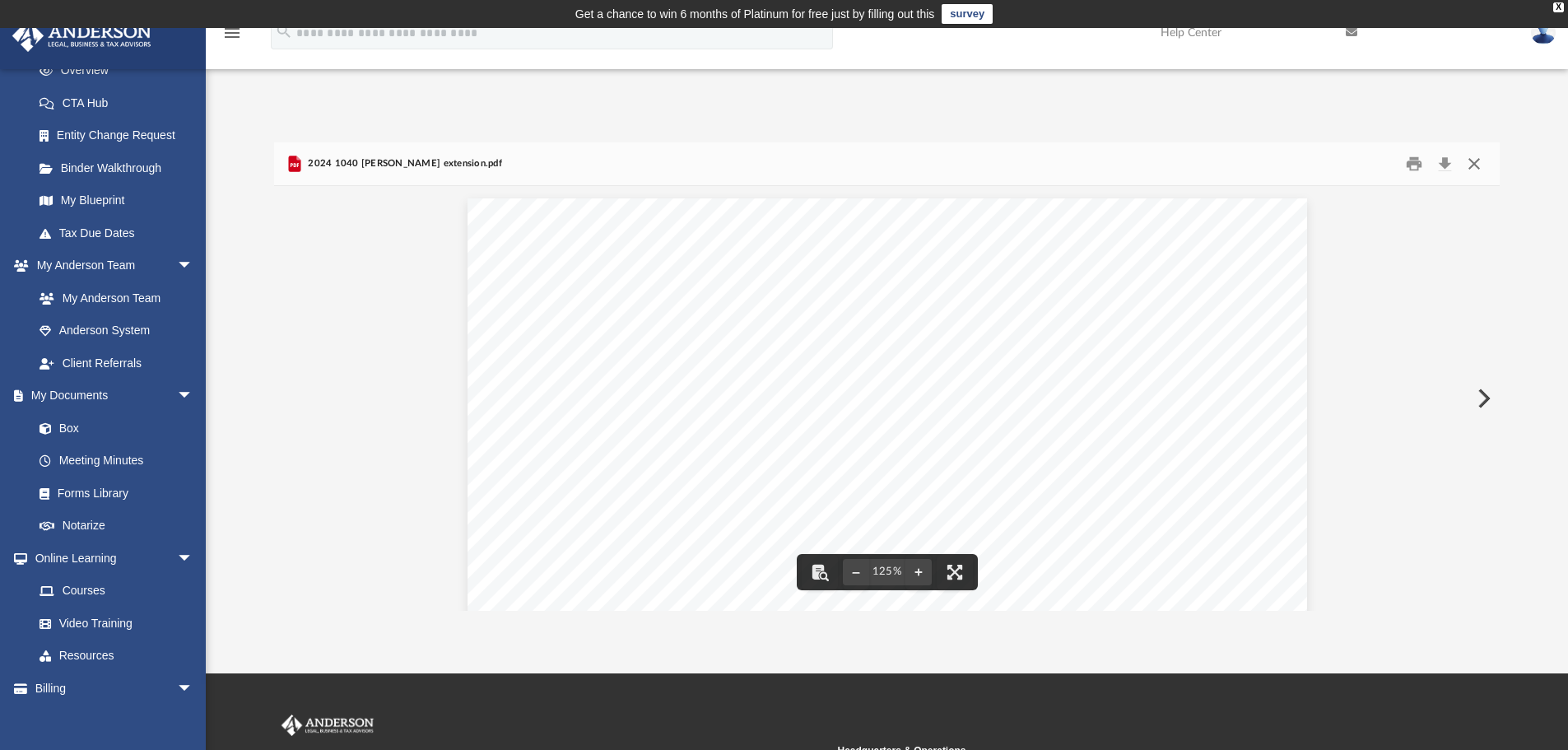
click at [1475, 163] on button "Close" at bounding box center [1473, 164] width 29 height 26
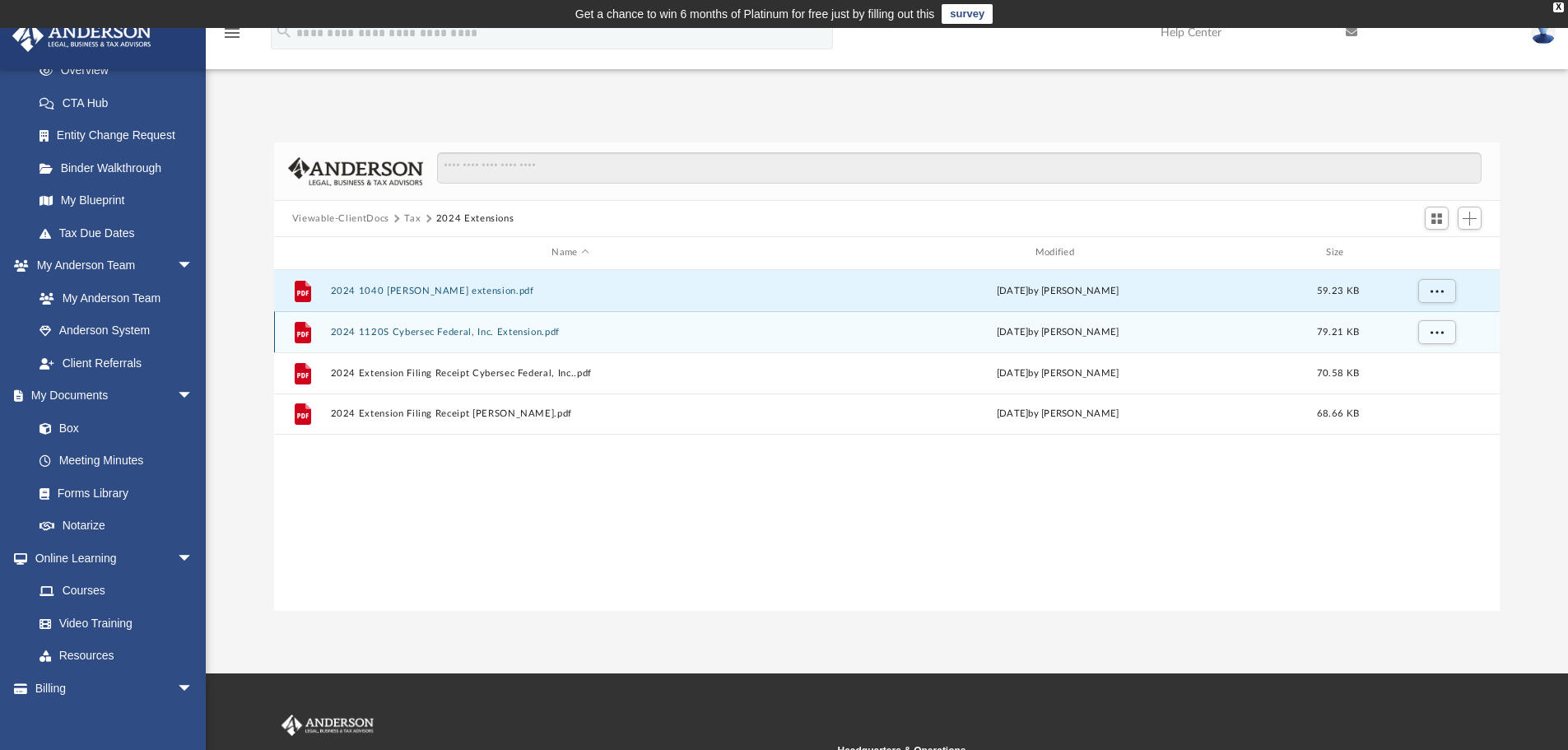
click at [462, 333] on button "2024 1120S Cybersec Federal, Inc. Extension.pdf" at bounding box center [570, 332] width 480 height 11
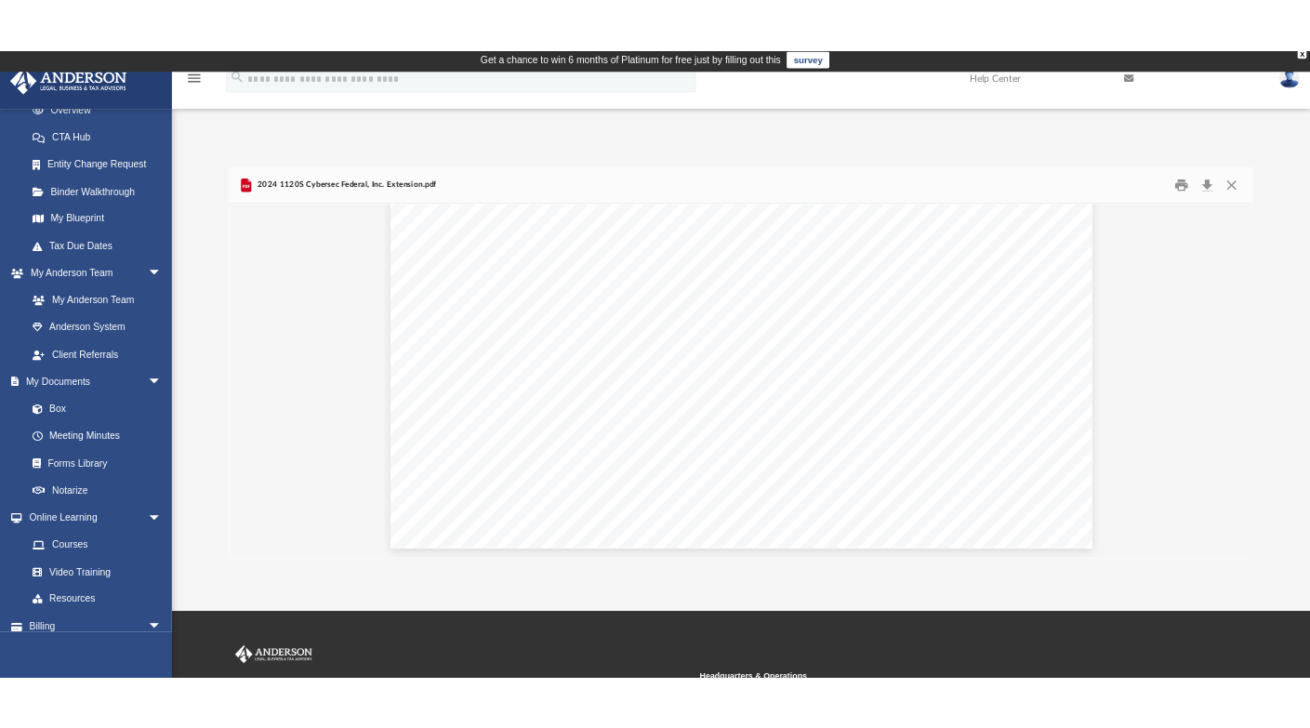
scroll to position [0, 0]
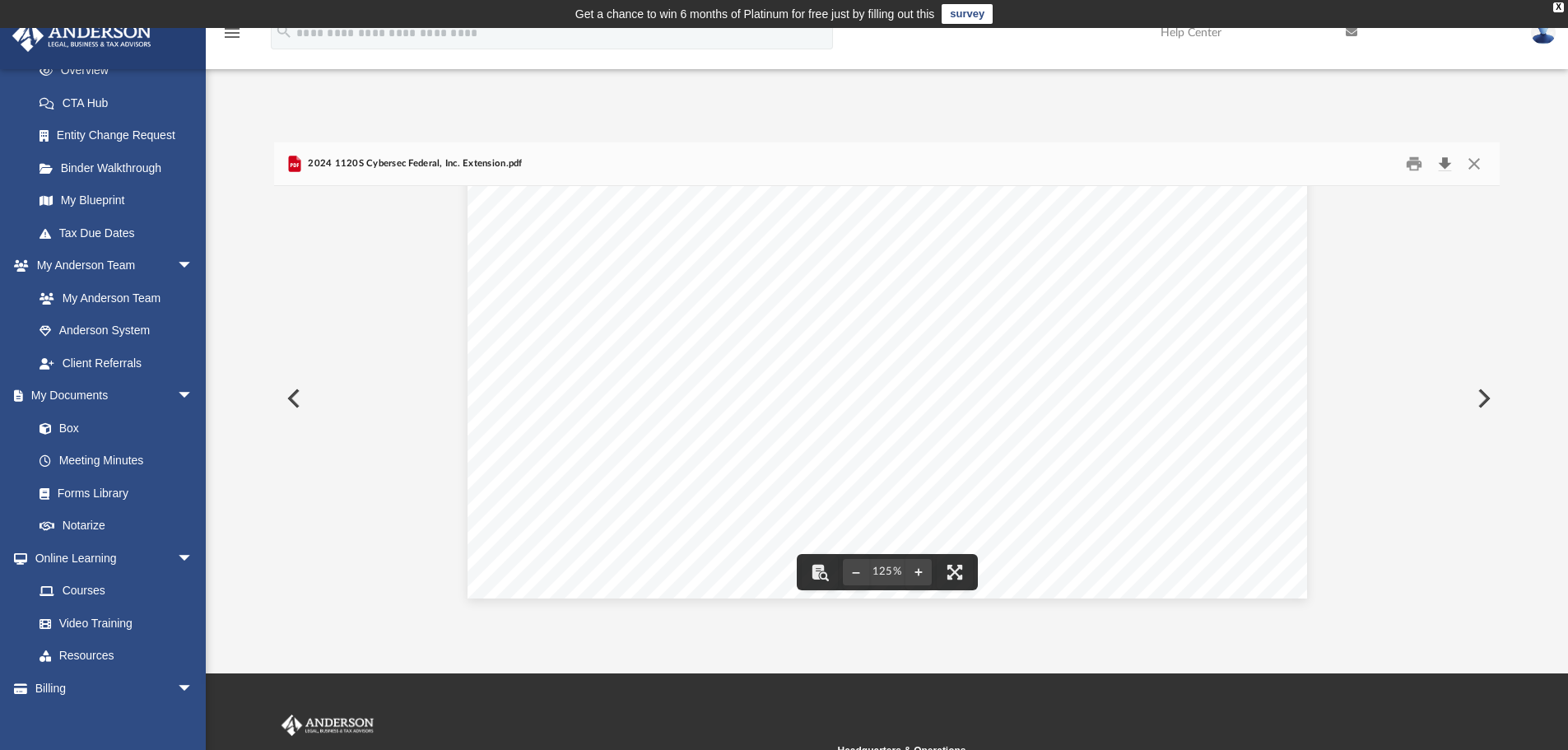
click at [1444, 169] on button "Download" at bounding box center [1444, 164] width 29 height 26
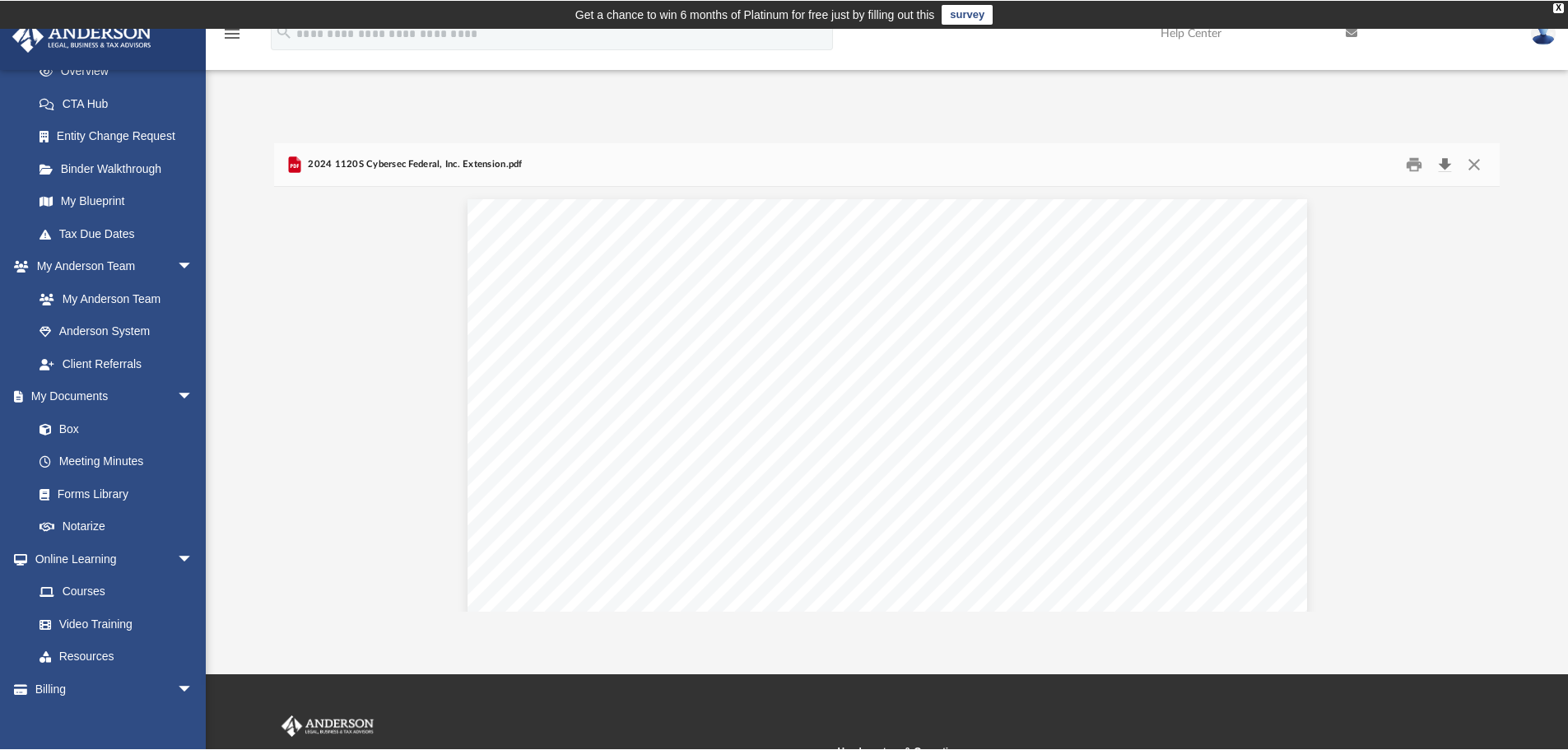
scroll to position [362, 1213]
